Goal: Find specific page/section: Find specific page/section

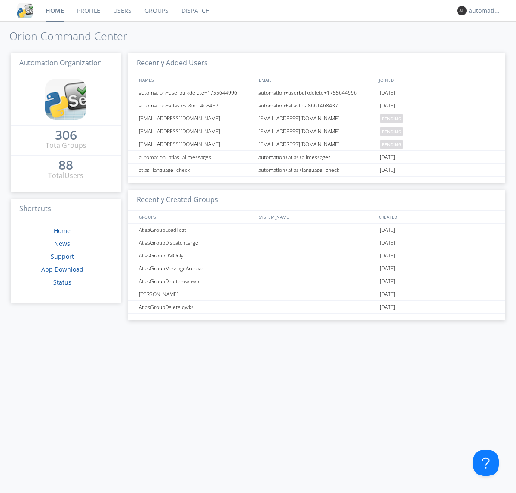
click at [195, 11] on link "Dispatch" at bounding box center [195, 10] width 41 height 21
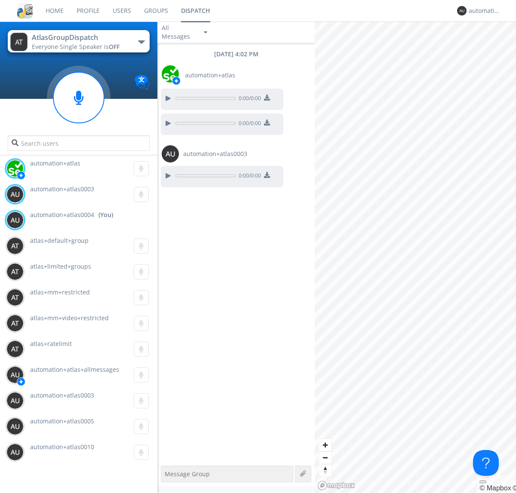
click at [141, 42] on div "button" at bounding box center [141, 41] width 7 height 3
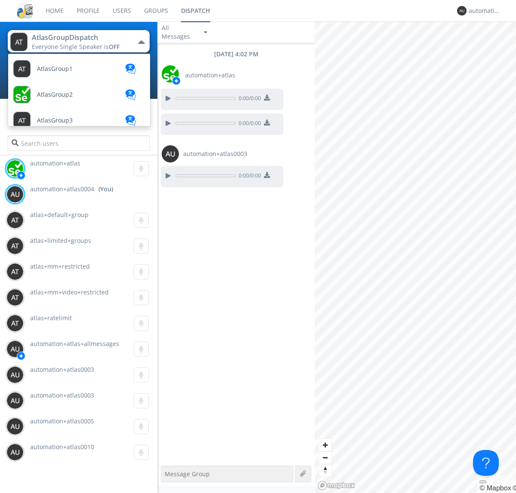
click at [67, 72] on span "AtlasGroupDispatch2" at bounding box center [55, 69] width 36 height 6
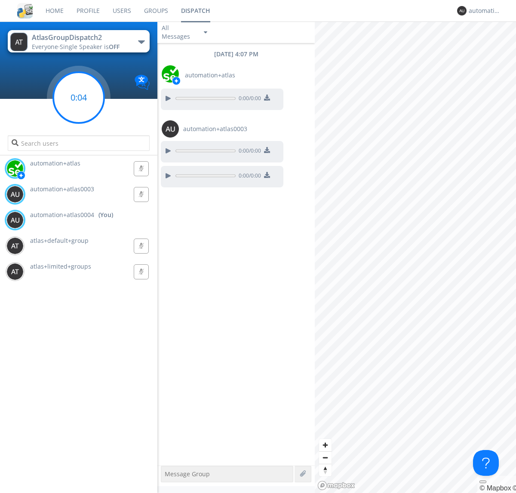
click at [79, 98] on g at bounding box center [78, 97] width 51 height 51
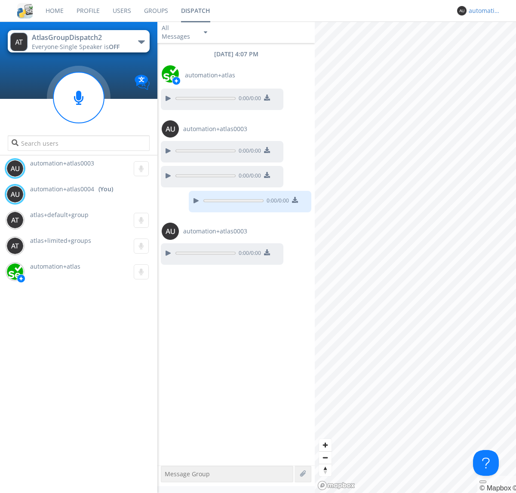
click at [482, 11] on div "automation+atlas0004" at bounding box center [484, 10] width 32 height 9
